Goal: Check status: Check status

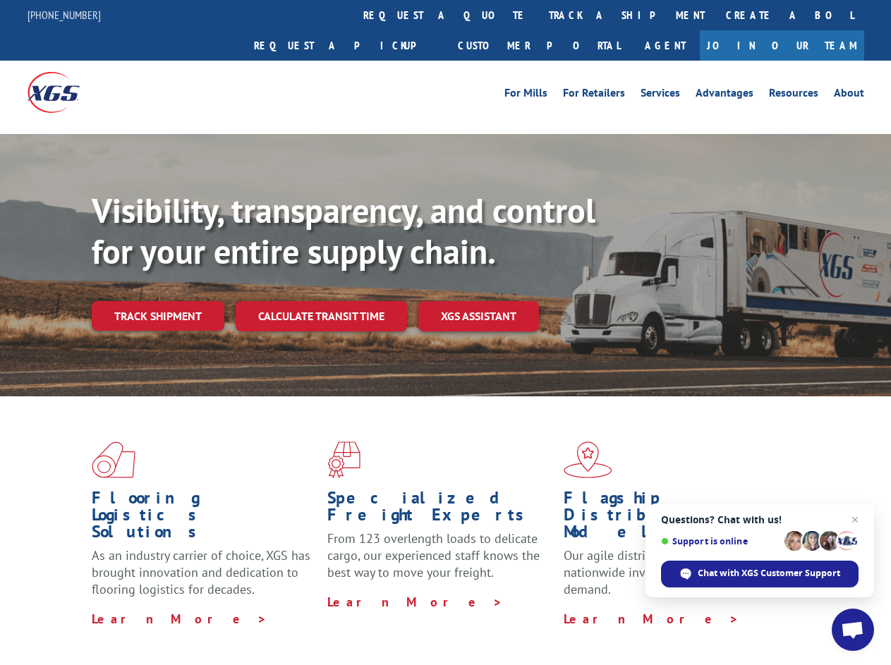
click at [445, 332] on div "Visibility, transparency, and control for your entire supply chain. Track shipm…" at bounding box center [492, 289] width 800 height 197
click at [538, 15] on link "track a shipment" at bounding box center [626, 15] width 177 height 30
click at [0, 0] on div "Track Shipment Enter your information below to track your shipment(s). Select c…" at bounding box center [0, 0] width 0 height 0
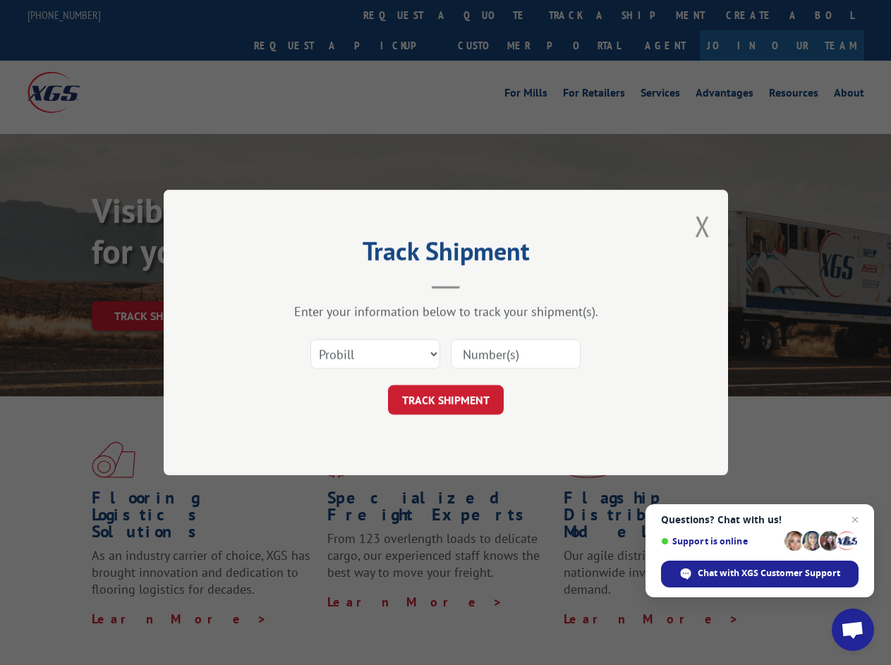
click at [581, 15] on div "Track Shipment Enter your information below to track your shipment(s). Select c…" at bounding box center [445, 332] width 891 height 665
click at [157, 285] on div "Track Shipment Enter your information below to track your shipment(s). Select c…" at bounding box center [445, 332] width 891 height 665
click at [320, 285] on header "Track Shipment" at bounding box center [445, 265] width 423 height 48
click at [479, 285] on header "Track Shipment" at bounding box center [445, 265] width 423 height 48
click at [853, 630] on span "Open chat" at bounding box center [852, 632] width 23 height 20
